Goal: Navigation & Orientation: Understand site structure

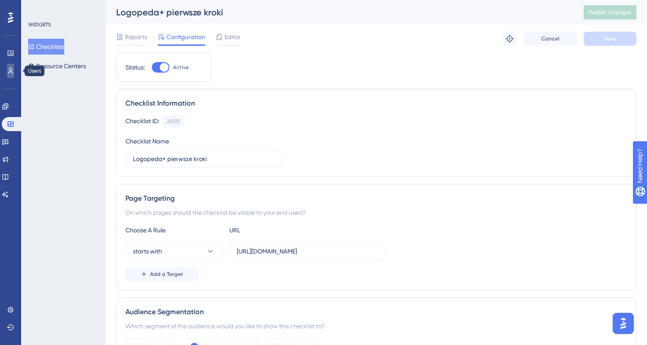
click at [14, 68] on link at bounding box center [10, 71] width 7 height 14
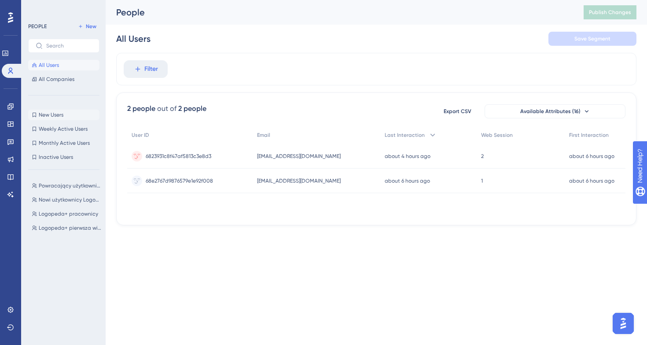
click at [58, 112] on span "New Users" at bounding box center [51, 114] width 25 height 7
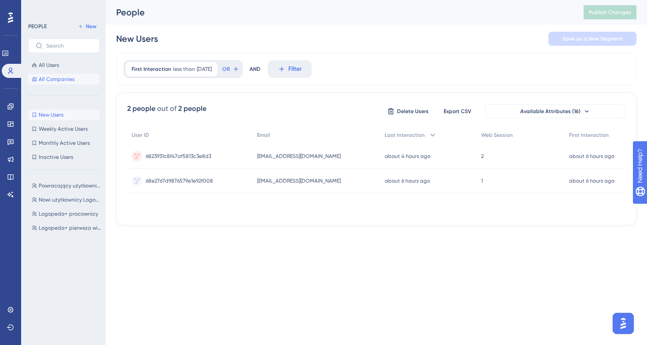
click at [64, 84] on button "All Companies" at bounding box center [63, 79] width 71 height 11
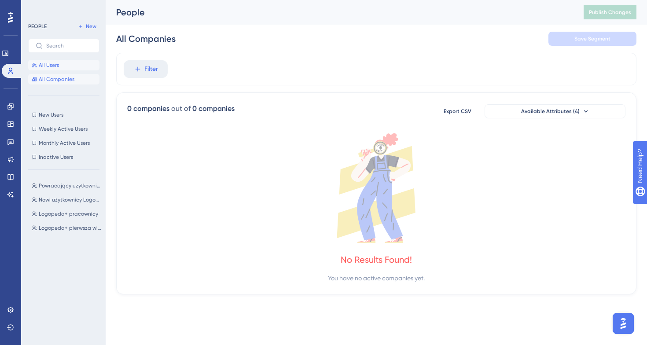
click at [63, 66] on button "All Users" at bounding box center [63, 65] width 71 height 11
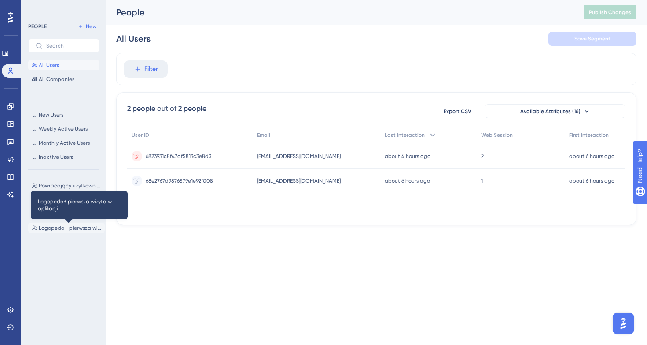
click at [74, 228] on span "Logopeda+ pierwsza wizyta w aplikacji" at bounding box center [70, 228] width 63 height 7
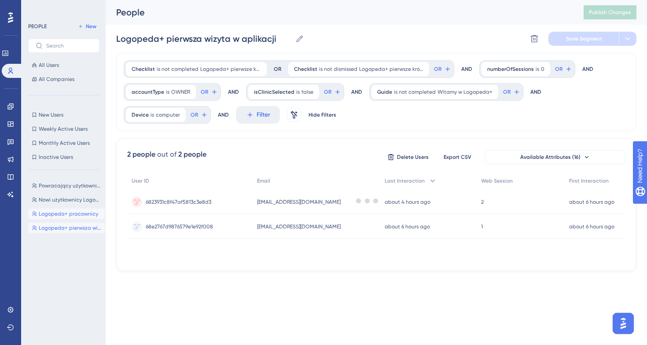
click at [74, 210] on span "Logopeda+ pracownicy" at bounding box center [68, 213] width 59 height 7
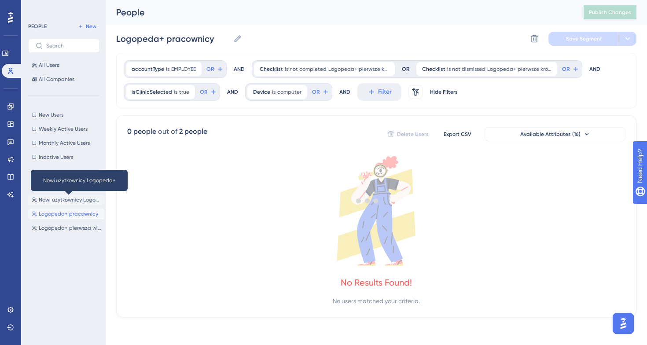
click at [75, 201] on span "Nowi użytkownicy Logopeda+" at bounding box center [70, 199] width 63 height 7
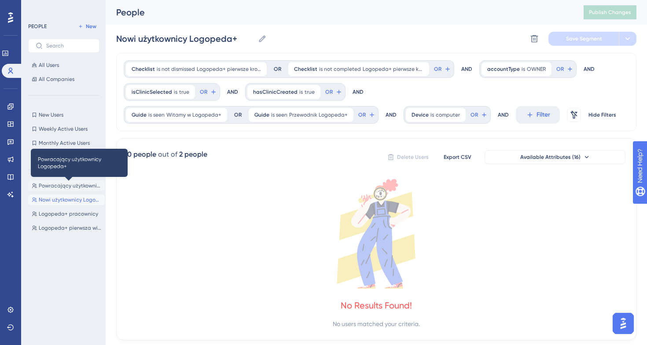
click at [59, 184] on span "Powracający użytkownicy Logopeda+" at bounding box center [70, 185] width 63 height 7
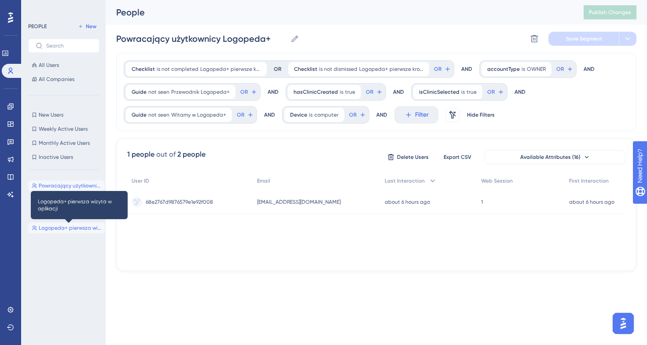
click at [64, 227] on span "Logopeda+ pierwsza wizyta w aplikacji" at bounding box center [70, 228] width 63 height 7
type input "Logopeda+ pierwsza wizyta w aplikacji"
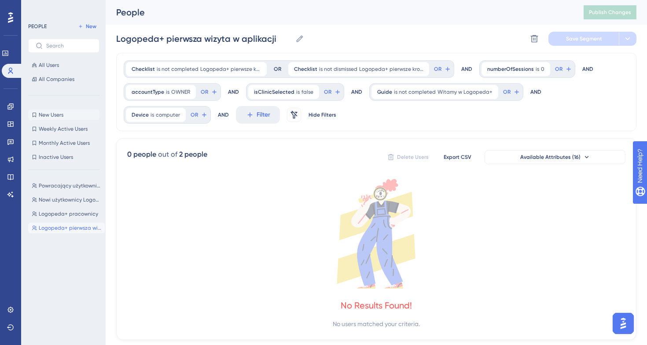
click at [59, 112] on span "New Users" at bounding box center [51, 114] width 25 height 7
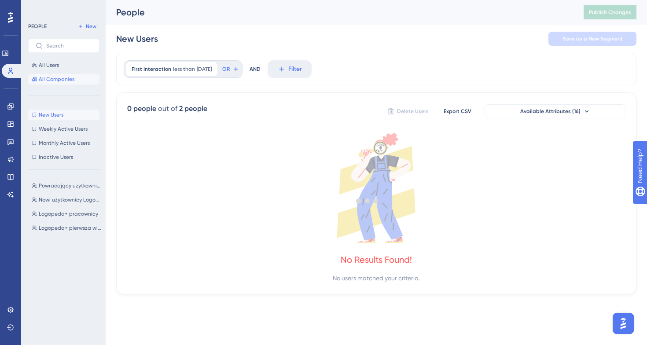
click at [53, 80] on span "All Companies" at bounding box center [57, 79] width 36 height 7
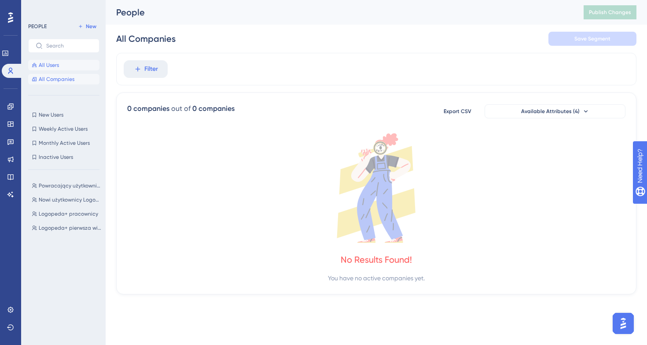
click at [55, 70] on button "All Users" at bounding box center [63, 65] width 71 height 11
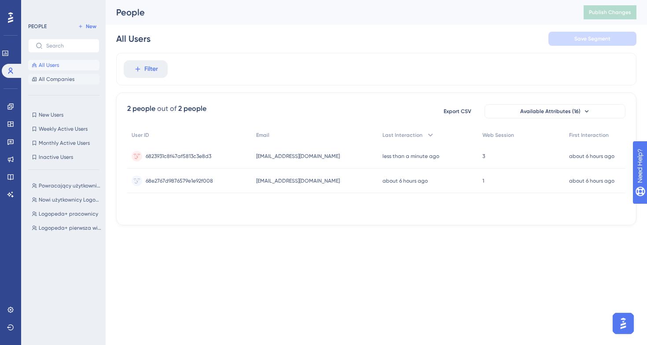
click at [61, 77] on span "All Companies" at bounding box center [57, 79] width 36 height 7
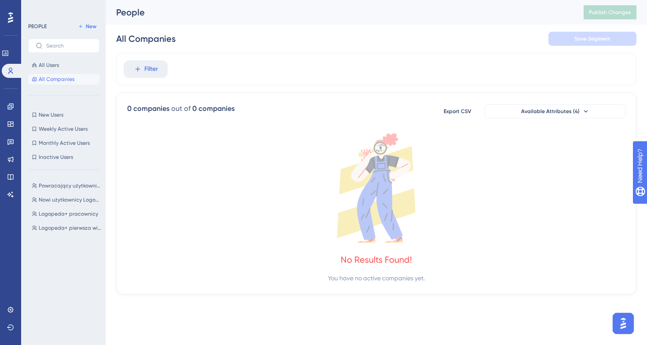
click at [59, 121] on div "New Users New Users Weekly Active Users Weekly Active Users Monthly Active User…" at bounding box center [63, 136] width 71 height 53
click at [59, 115] on span "New Users" at bounding box center [51, 114] width 25 height 7
